Goal: Transaction & Acquisition: Purchase product/service

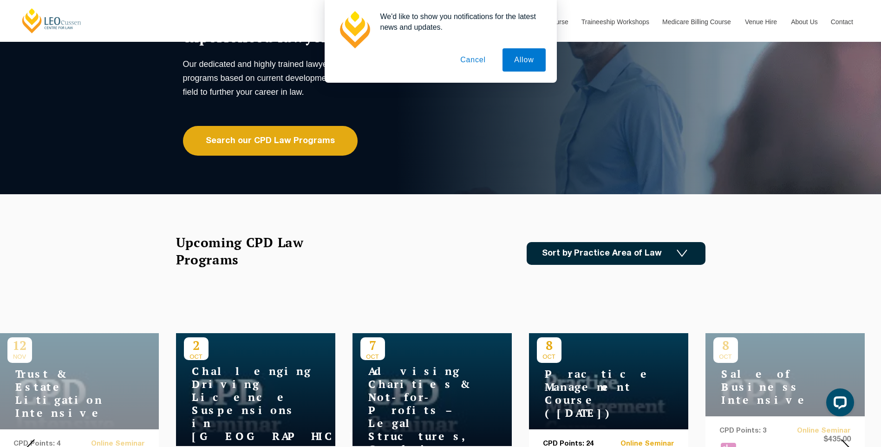
drag, startPoint x: 481, startPoint y: 60, endPoint x: 482, endPoint y: 65, distance: 4.7
click at [481, 62] on button "Cancel" at bounding box center [473, 59] width 49 height 23
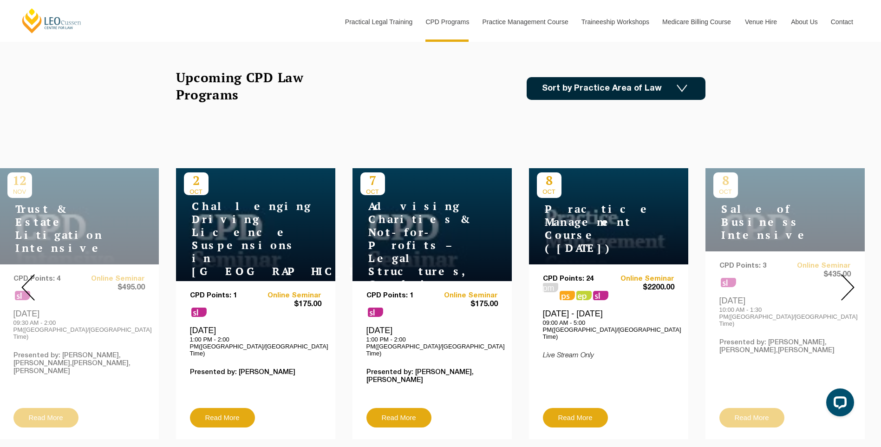
scroll to position [279, 0]
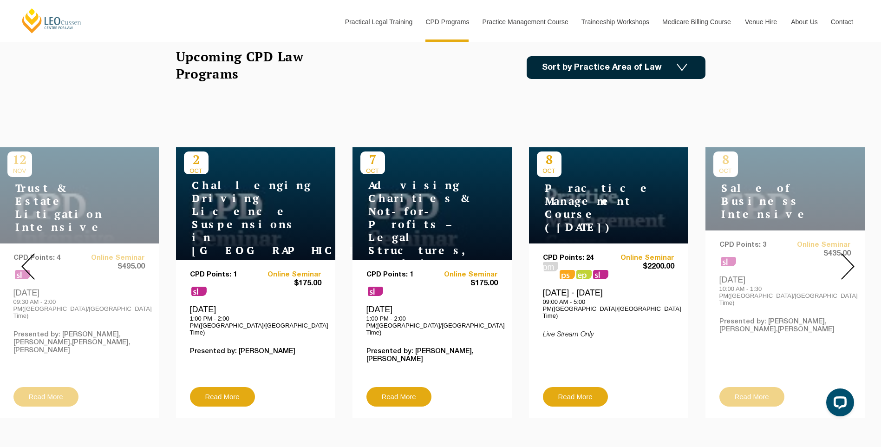
click at [845, 263] on img at bounding box center [847, 266] width 13 height 26
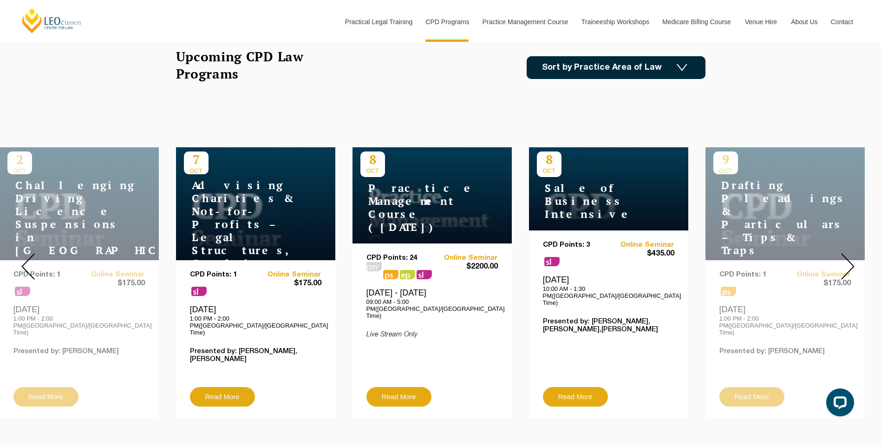
click at [845, 263] on img at bounding box center [847, 266] width 13 height 26
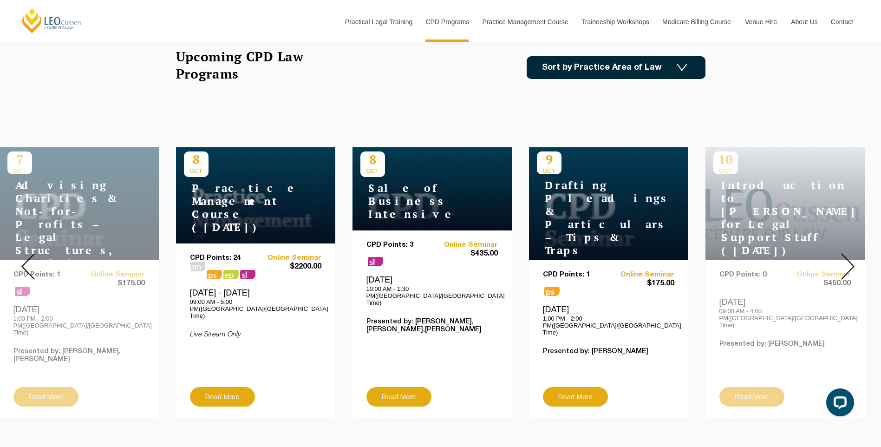
click at [845, 263] on img at bounding box center [847, 266] width 13 height 26
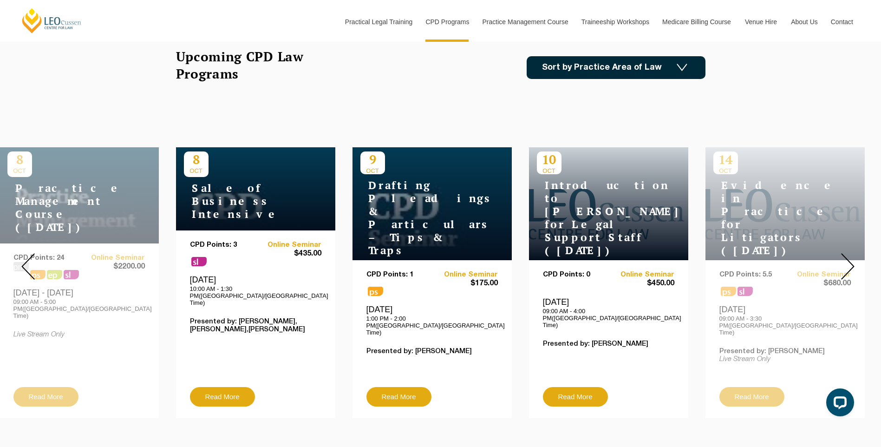
click at [845, 263] on img at bounding box center [847, 266] width 13 height 26
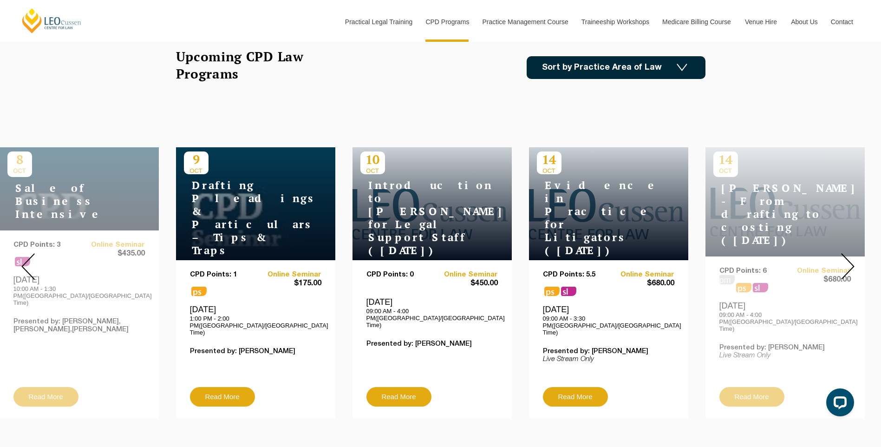
click at [845, 263] on img at bounding box center [847, 266] width 13 height 26
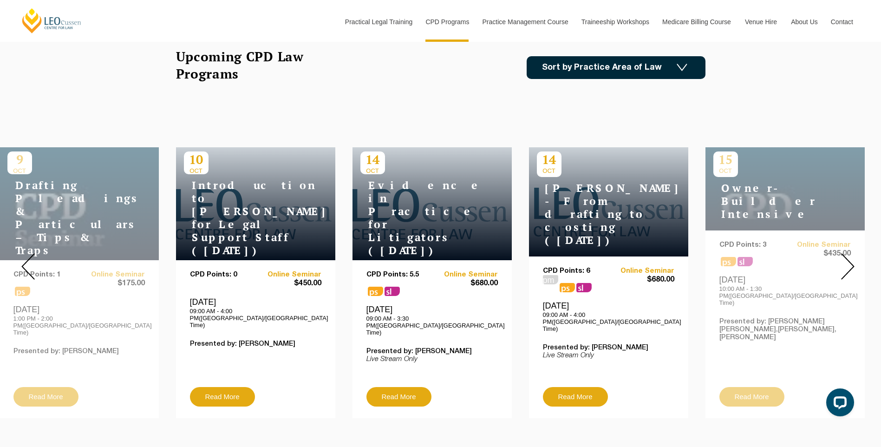
click at [845, 263] on img at bounding box center [847, 266] width 13 height 26
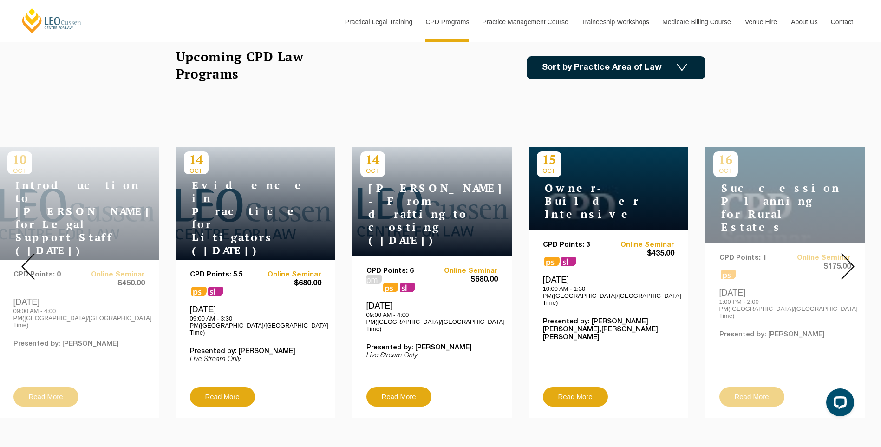
click at [845, 263] on img at bounding box center [847, 266] width 13 height 26
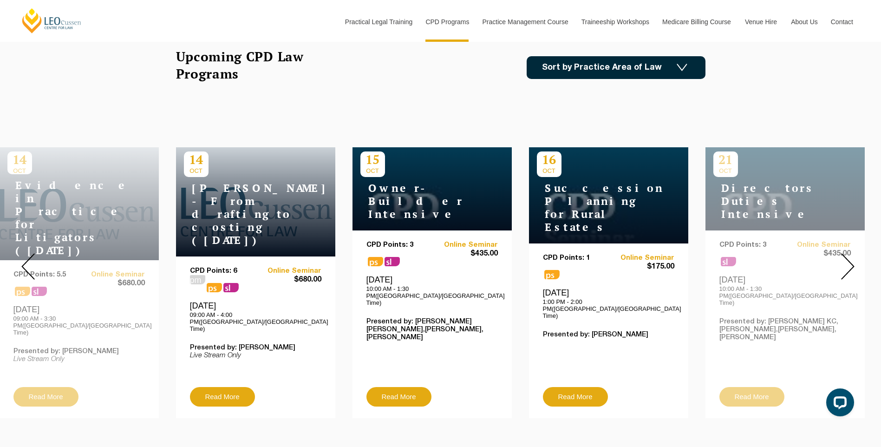
click at [845, 263] on img at bounding box center [847, 266] width 13 height 26
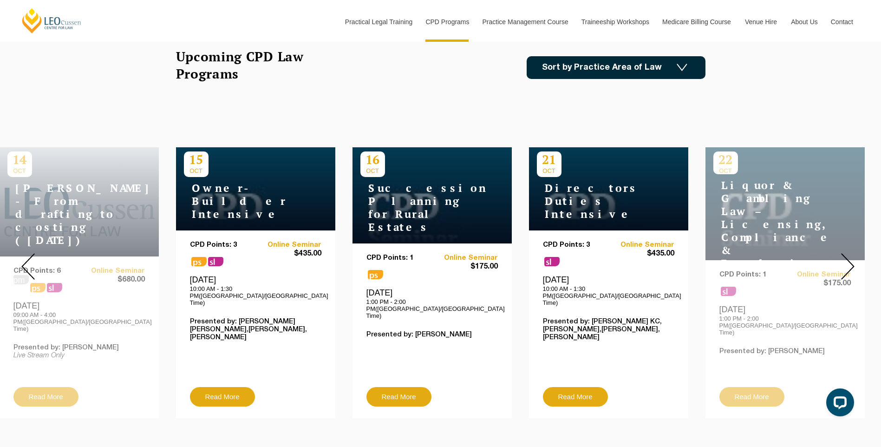
click at [845, 263] on img at bounding box center [847, 266] width 13 height 26
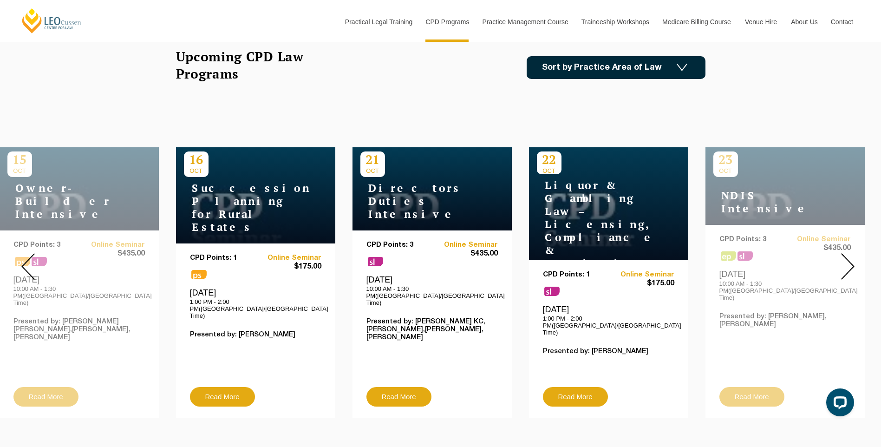
click at [845, 263] on img at bounding box center [847, 266] width 13 height 26
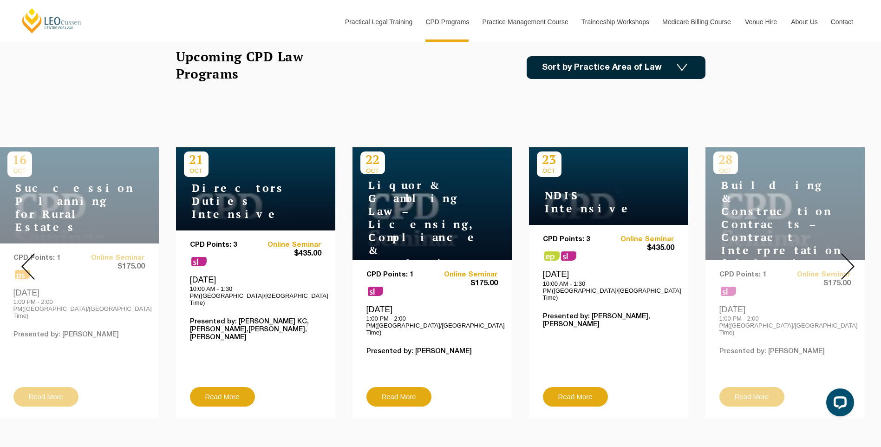
click at [845, 263] on img at bounding box center [847, 266] width 13 height 26
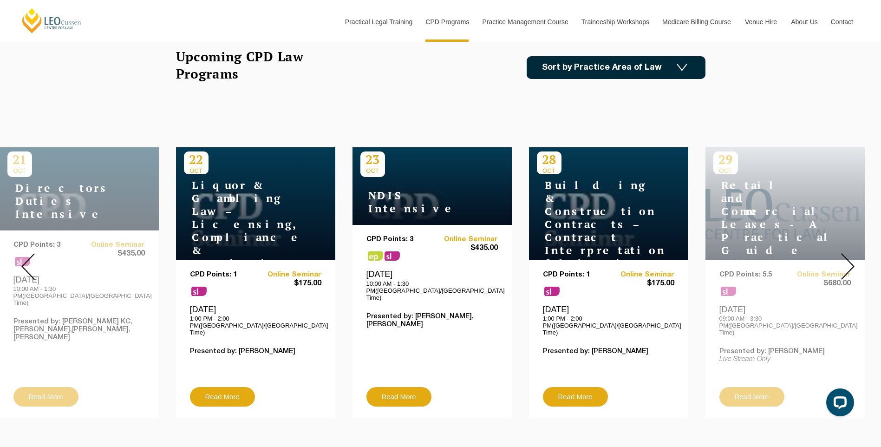
click at [845, 263] on img at bounding box center [847, 266] width 13 height 26
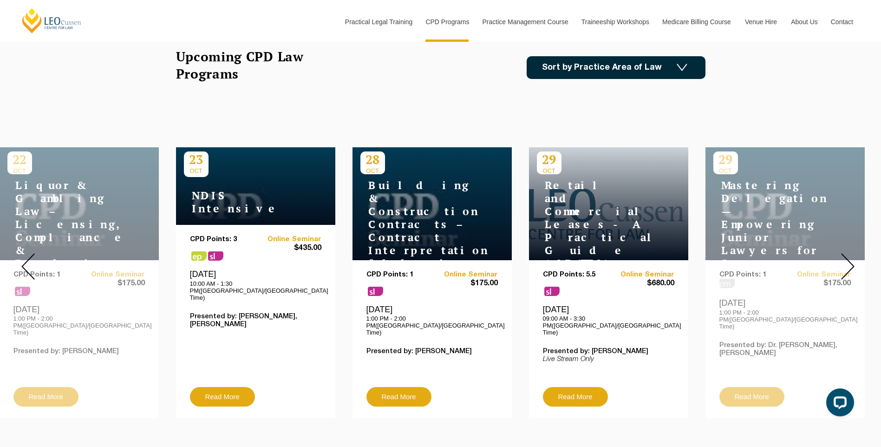
click at [845, 263] on img at bounding box center [847, 266] width 13 height 26
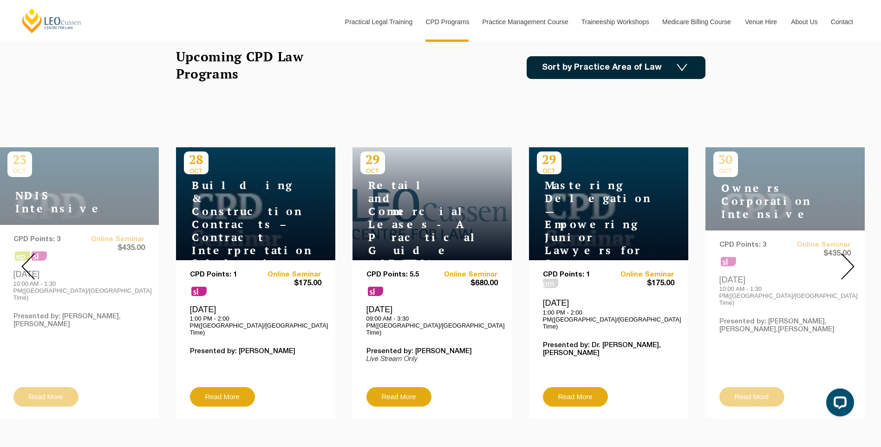
click at [845, 263] on img at bounding box center [847, 266] width 13 height 26
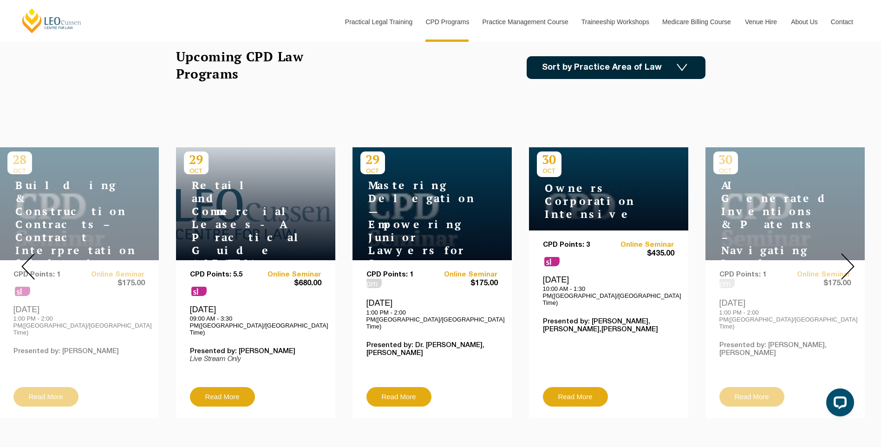
click at [845, 263] on img at bounding box center [847, 266] width 13 height 26
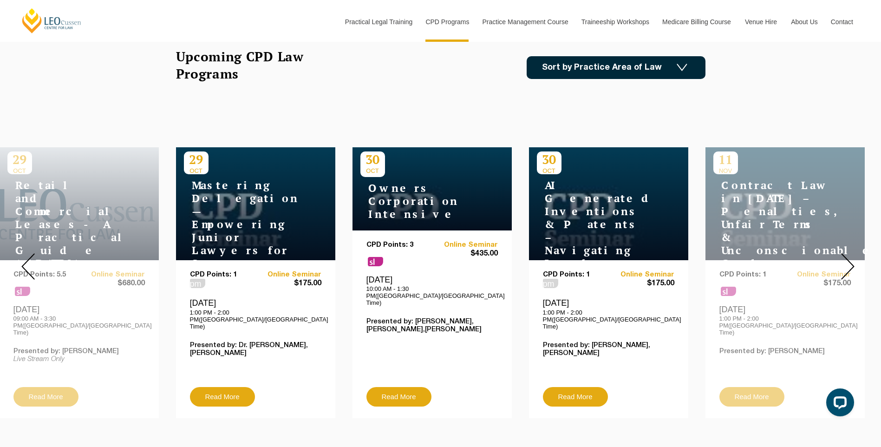
click at [845, 263] on img at bounding box center [847, 266] width 13 height 26
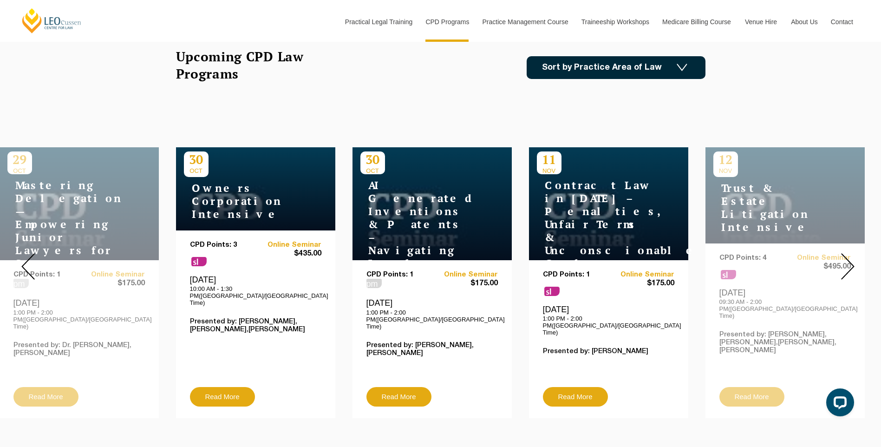
click at [845, 263] on img at bounding box center [847, 266] width 13 height 26
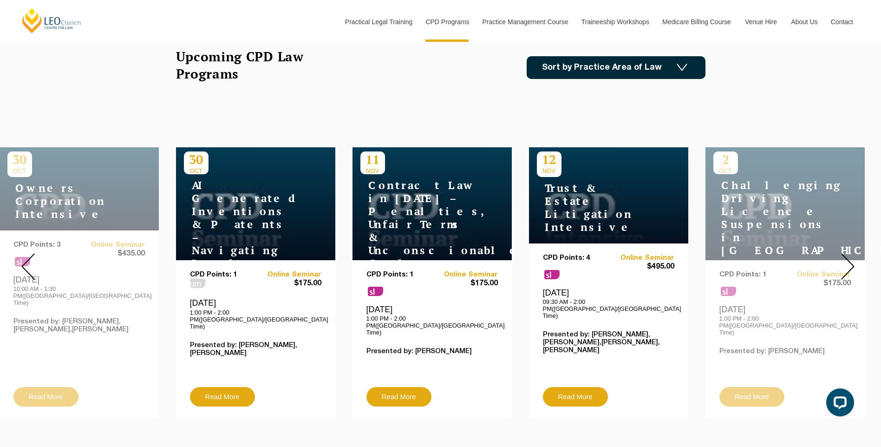
click at [845, 263] on img at bounding box center [847, 266] width 13 height 26
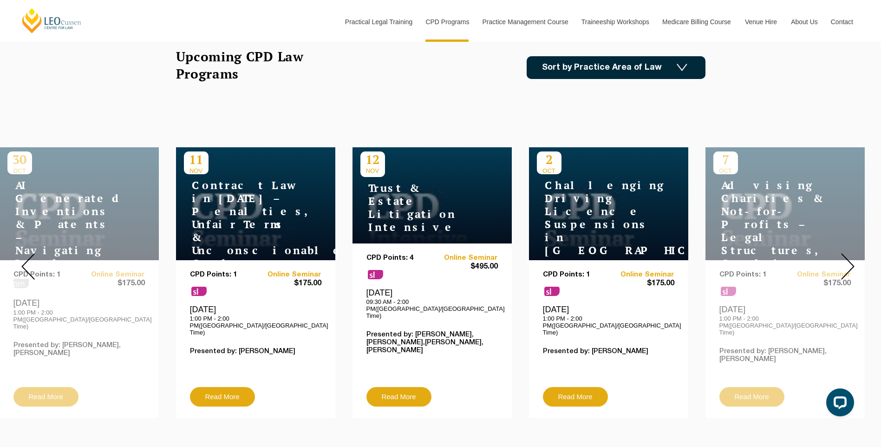
click at [845, 263] on img at bounding box center [847, 266] width 13 height 26
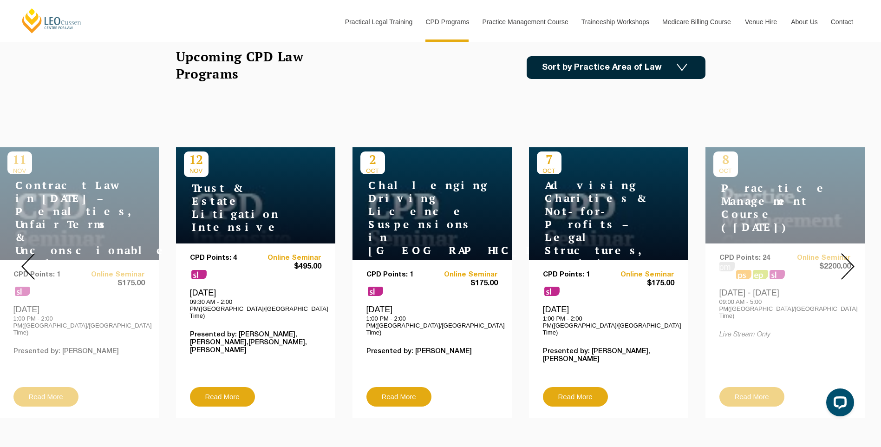
click at [845, 263] on img at bounding box center [847, 266] width 13 height 26
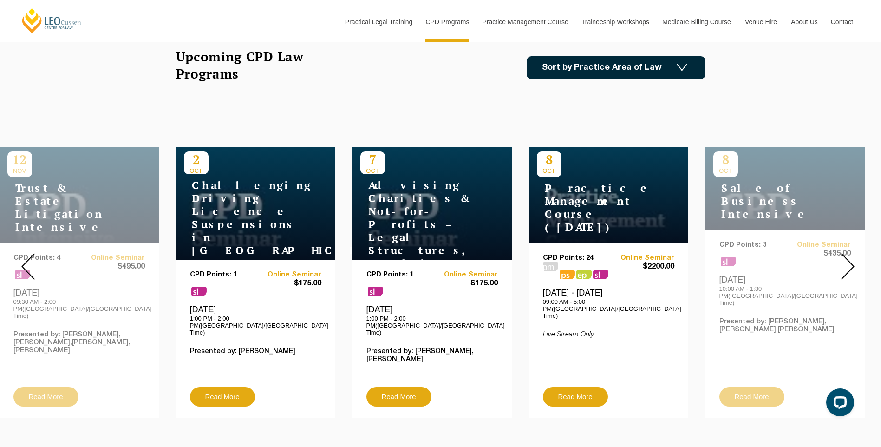
click at [845, 263] on img at bounding box center [847, 266] width 13 height 26
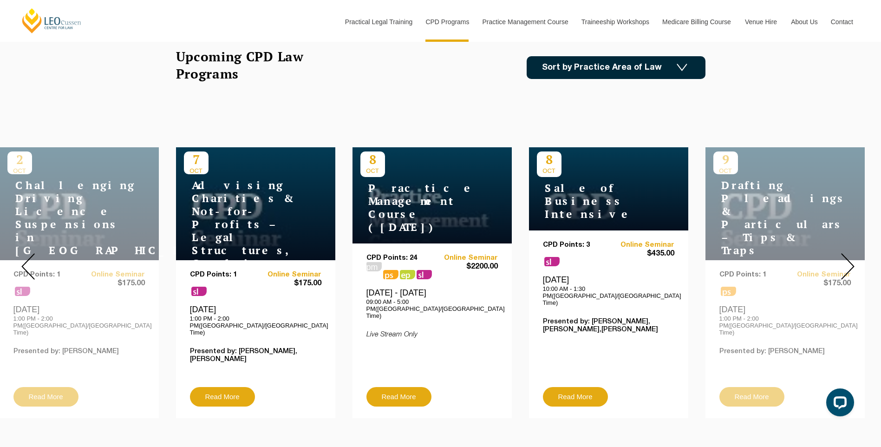
click at [845, 263] on img at bounding box center [847, 266] width 13 height 26
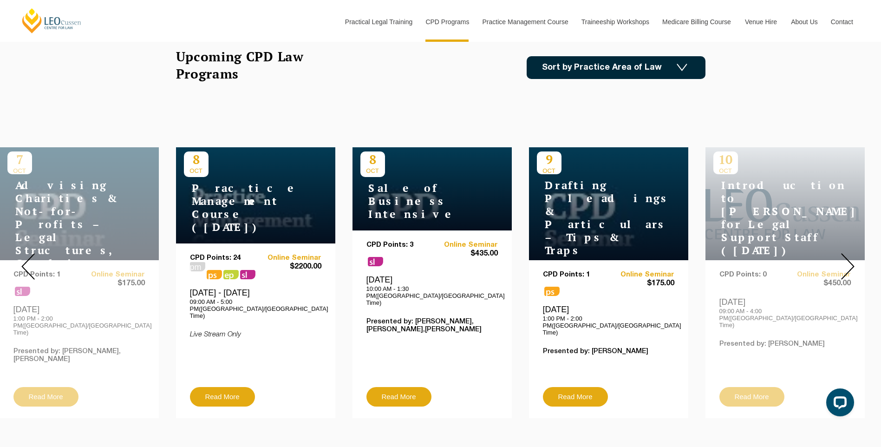
click at [845, 263] on img at bounding box center [847, 266] width 13 height 26
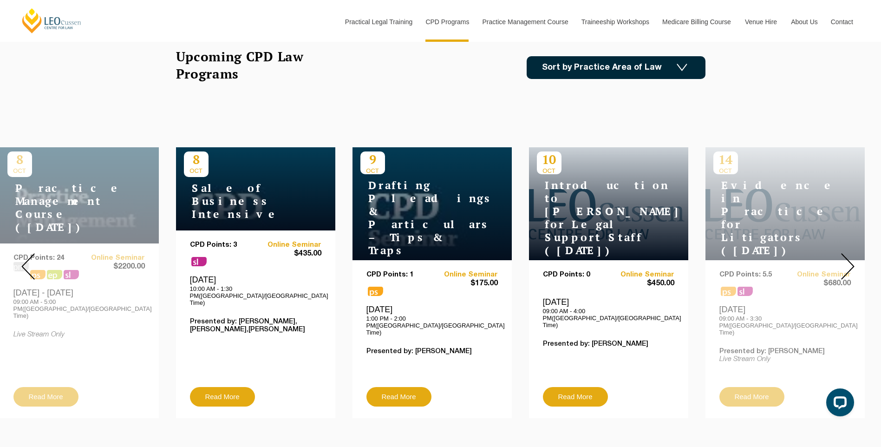
click at [845, 263] on img at bounding box center [847, 266] width 13 height 26
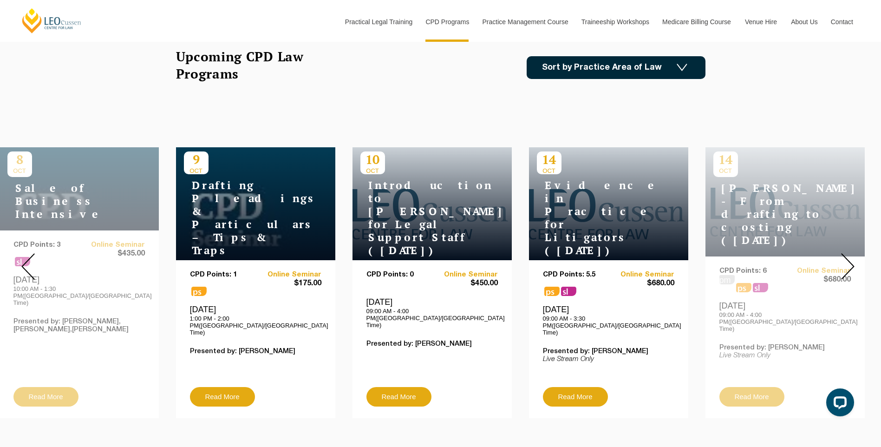
click at [845, 263] on img at bounding box center [847, 266] width 13 height 26
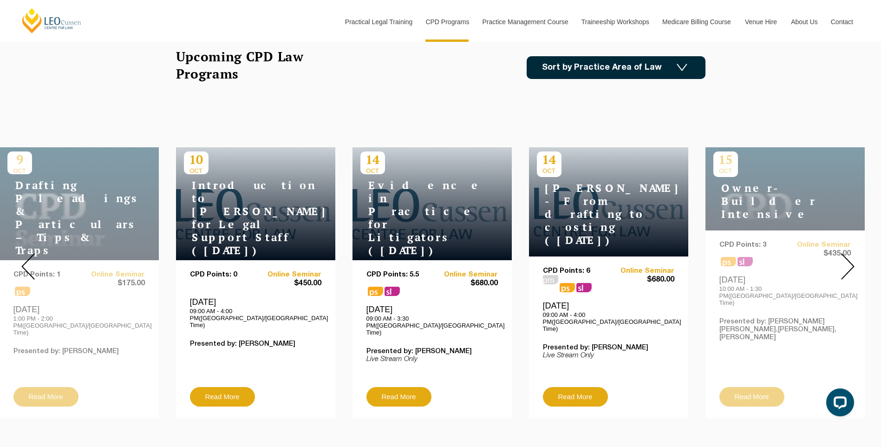
click at [845, 263] on img at bounding box center [847, 266] width 13 height 26
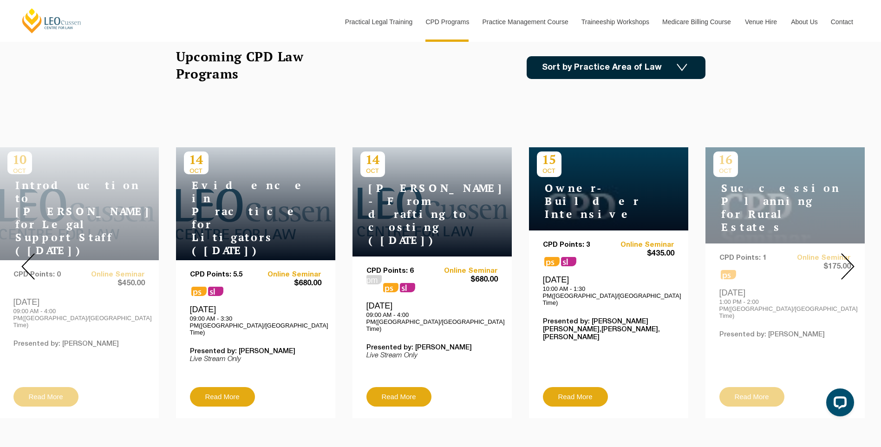
click at [845, 263] on img at bounding box center [847, 266] width 13 height 26
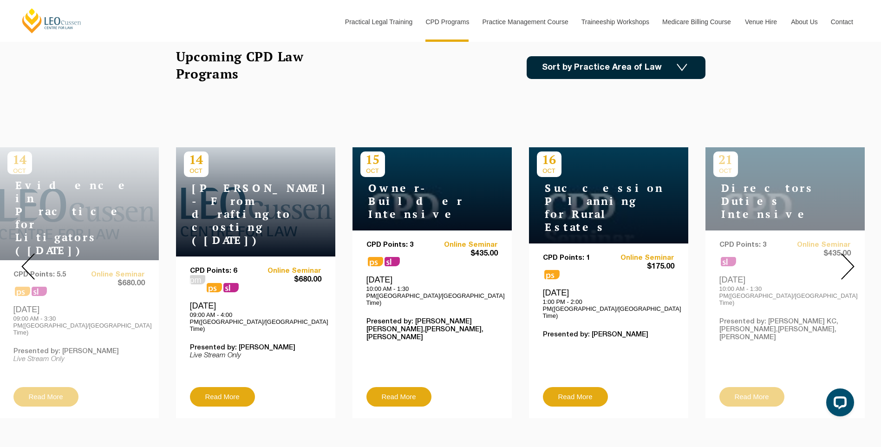
click at [845, 263] on img at bounding box center [847, 266] width 13 height 26
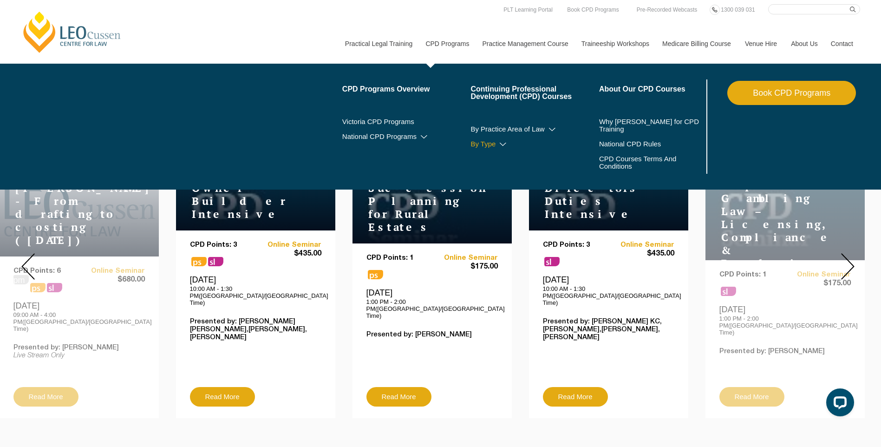
click at [481, 145] on link "By Type" at bounding box center [534, 143] width 129 height 7
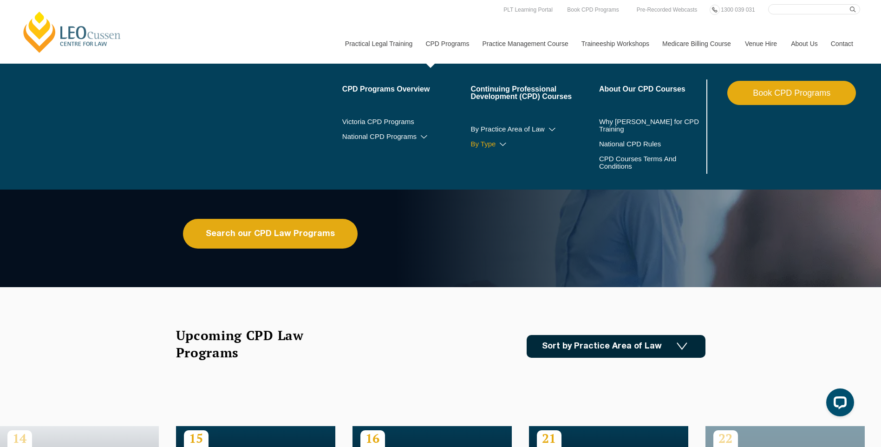
click at [496, 144] on link "By Type" at bounding box center [534, 143] width 129 height 7
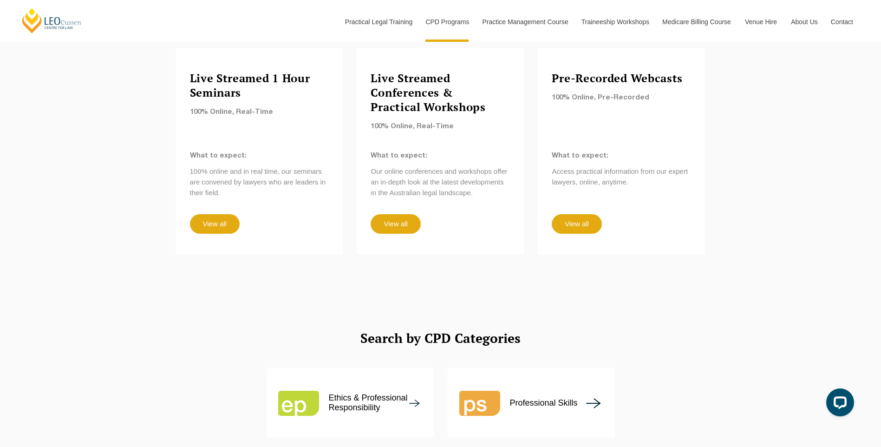
scroll to position [836, 0]
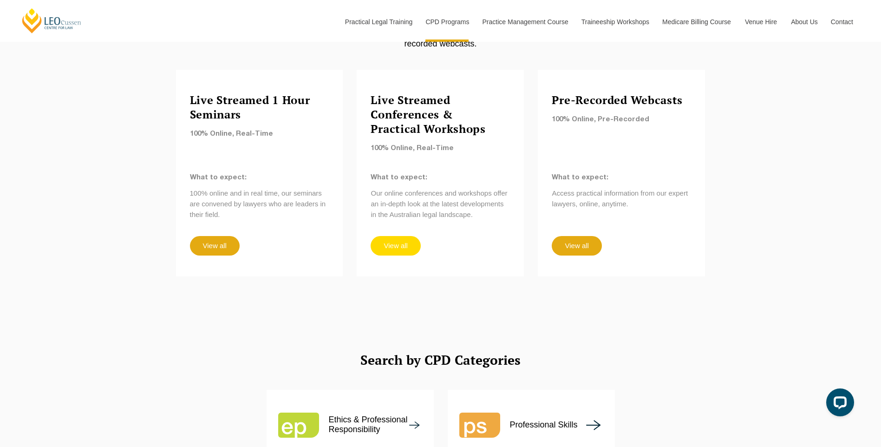
click at [402, 236] on link "View all" at bounding box center [396, 246] width 50 height 20
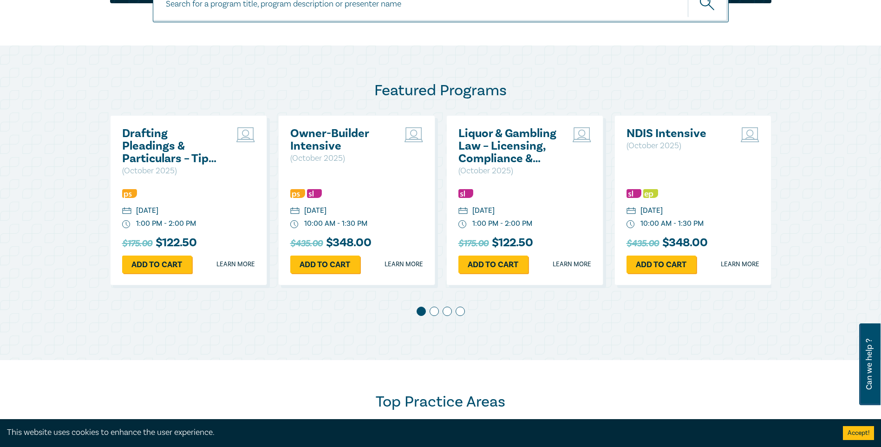
scroll to position [511, 0]
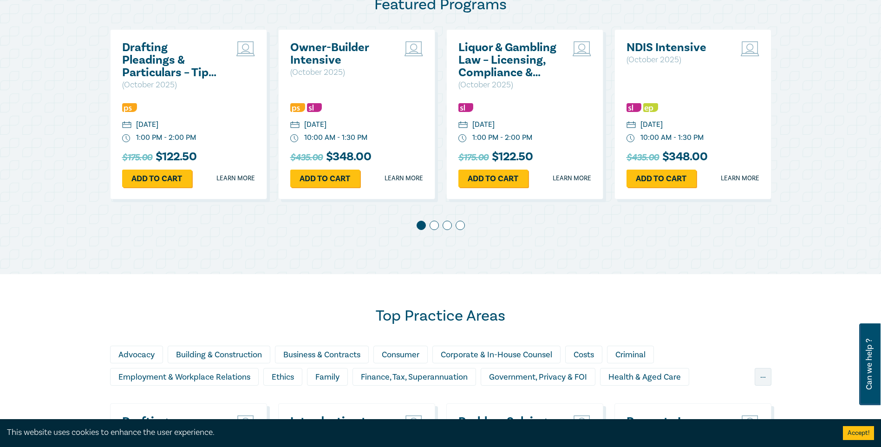
click at [433, 229] on span at bounding box center [434, 225] width 9 height 9
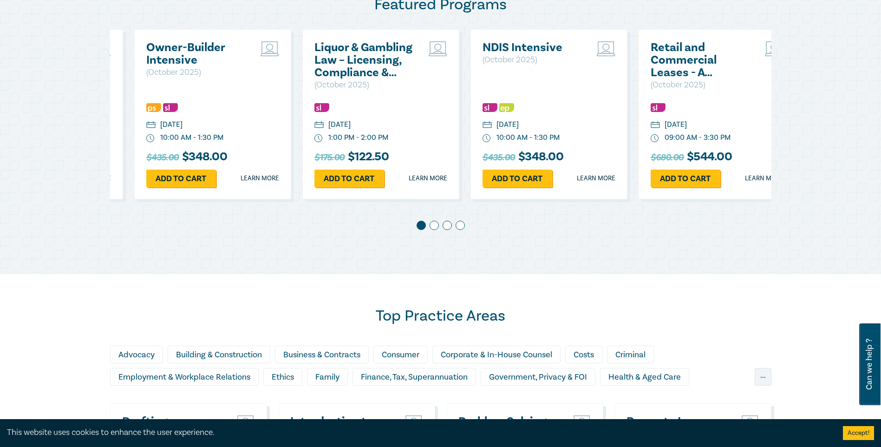
scroll to position [0, 168]
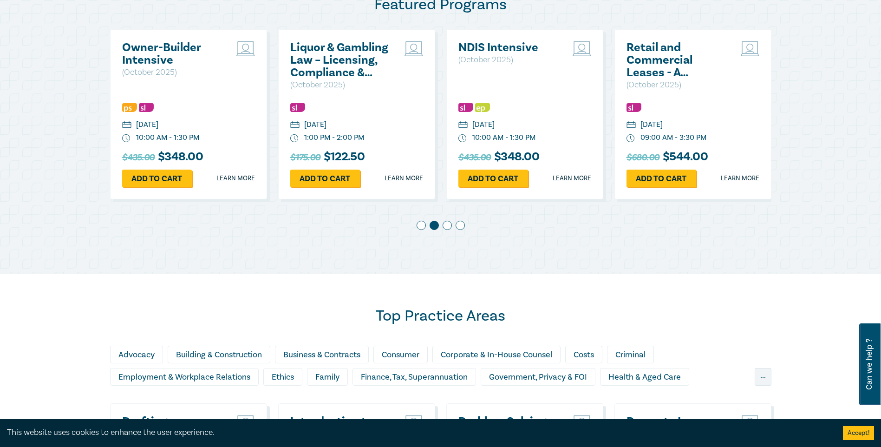
click at [447, 227] on span at bounding box center [447, 225] width 9 height 9
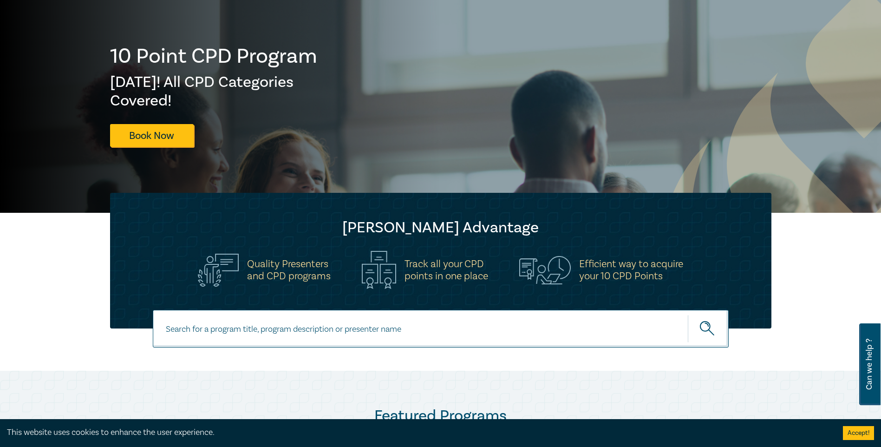
scroll to position [46, 0]
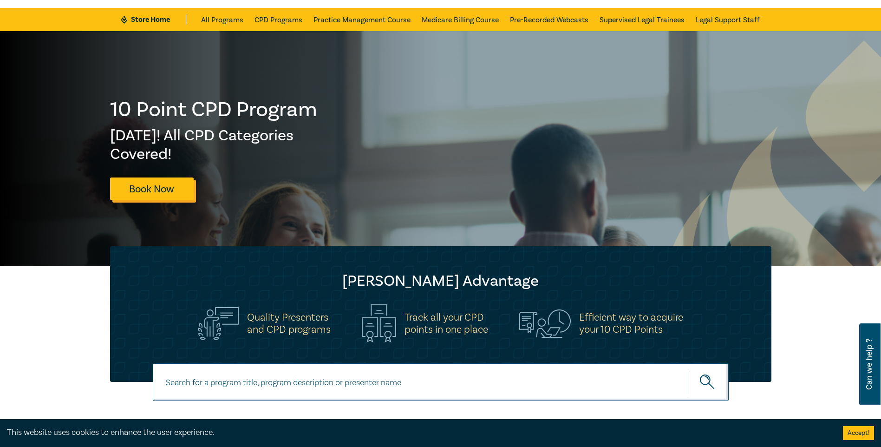
click at [177, 190] on link "Book Now" at bounding box center [152, 188] width 84 height 23
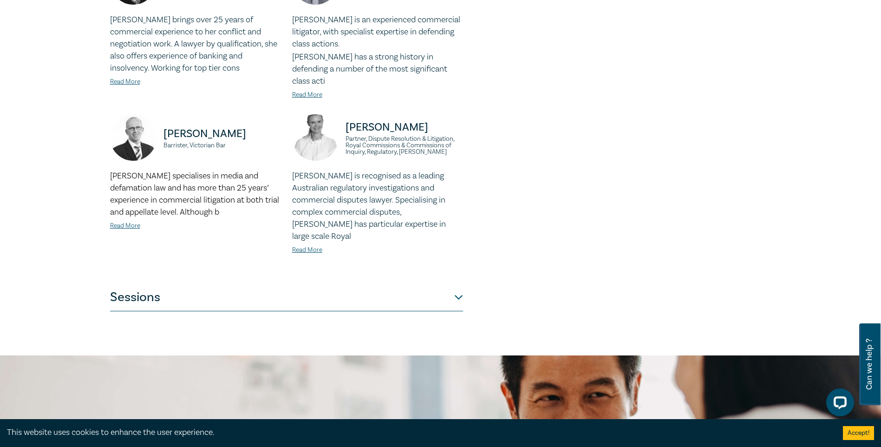
scroll to position [929, 0]
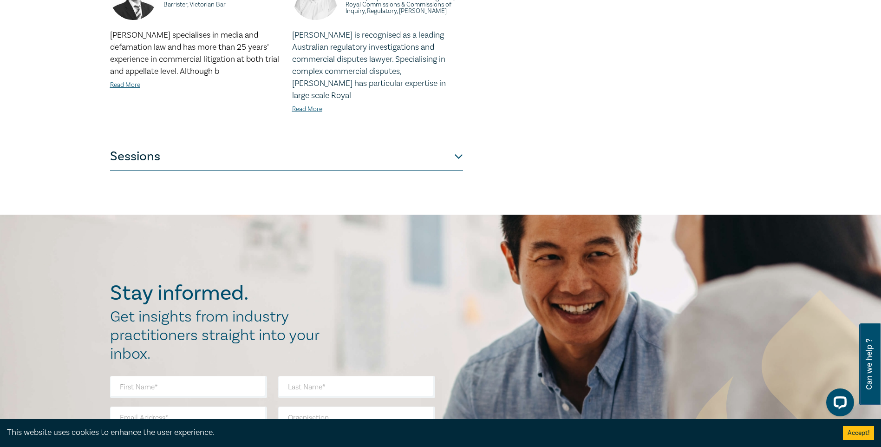
click at [452, 143] on button "Sessions" at bounding box center [286, 157] width 353 height 28
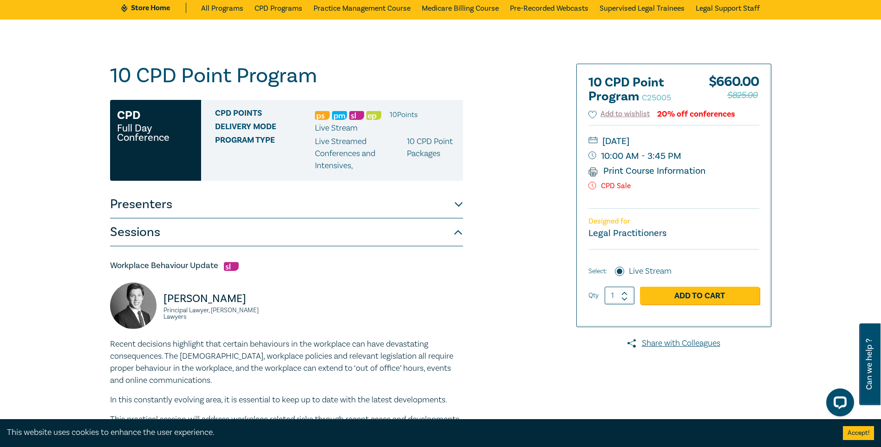
scroll to position [29, 0]
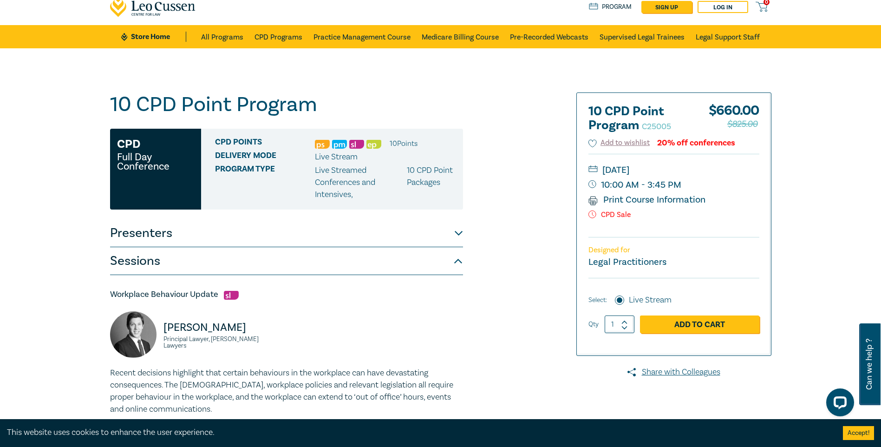
click at [455, 235] on button "Presenters" at bounding box center [286, 233] width 353 height 28
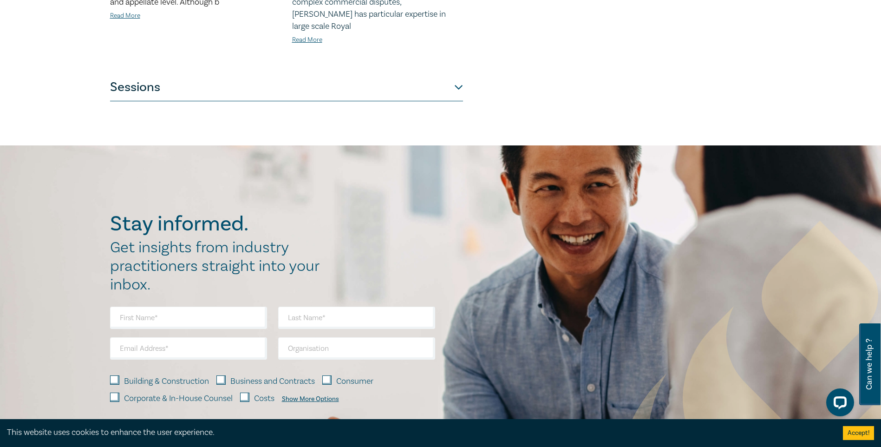
scroll to position [1005, 0]
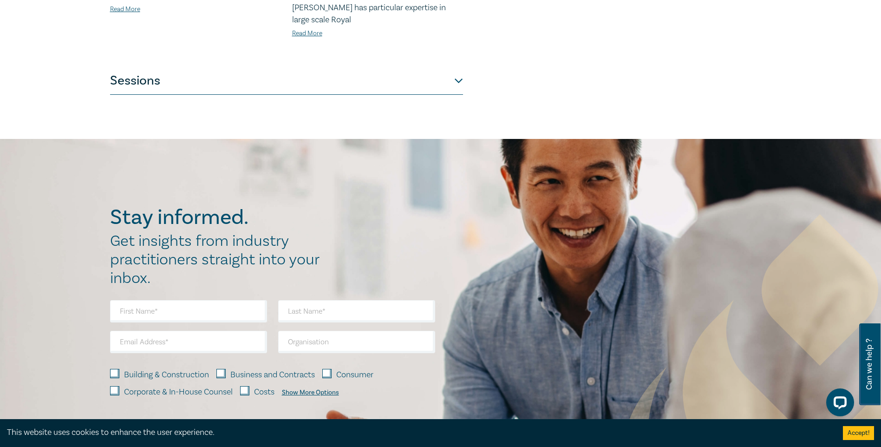
click at [169, 67] on button "Sessions" at bounding box center [286, 81] width 353 height 28
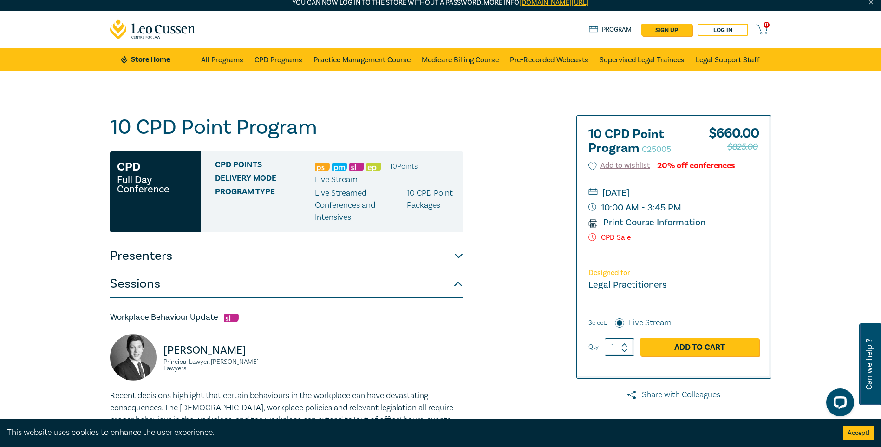
scroll to position [0, 0]
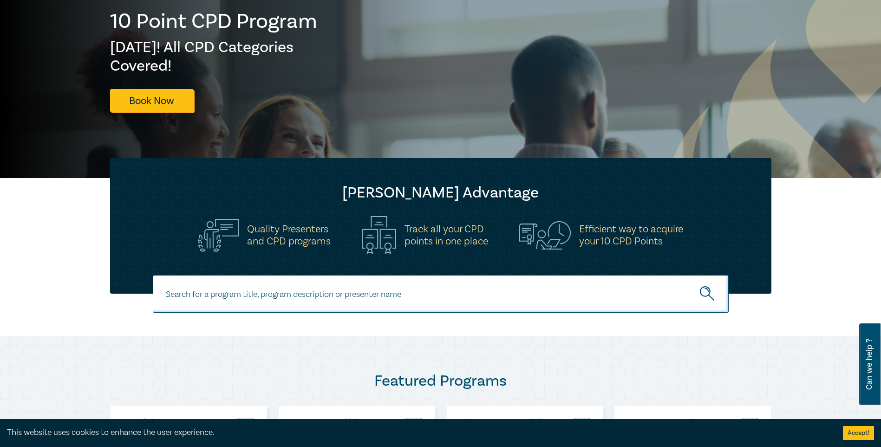
scroll to position [279, 0]
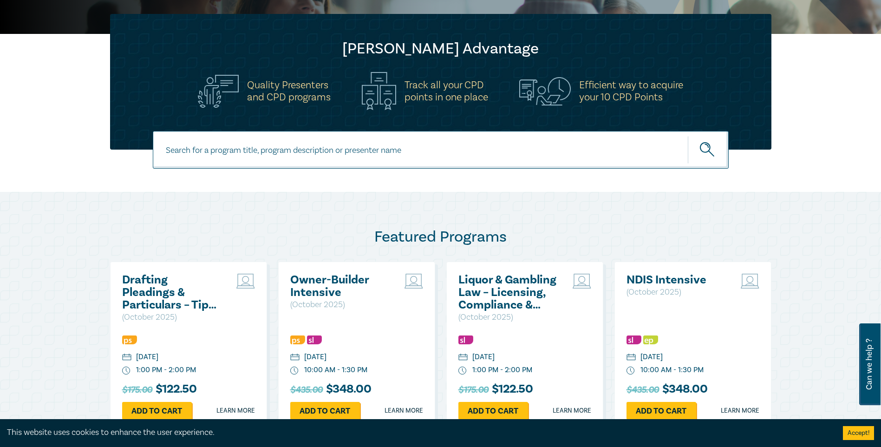
click at [181, 147] on input at bounding box center [441, 150] width 576 height 38
type input "10 point"
click at [706, 151] on icon "submit" at bounding box center [708, 150] width 16 height 16
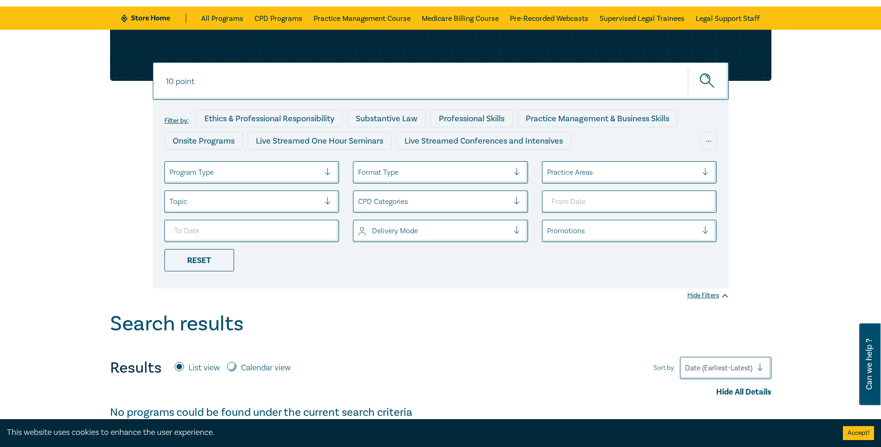
scroll to position [46, 0]
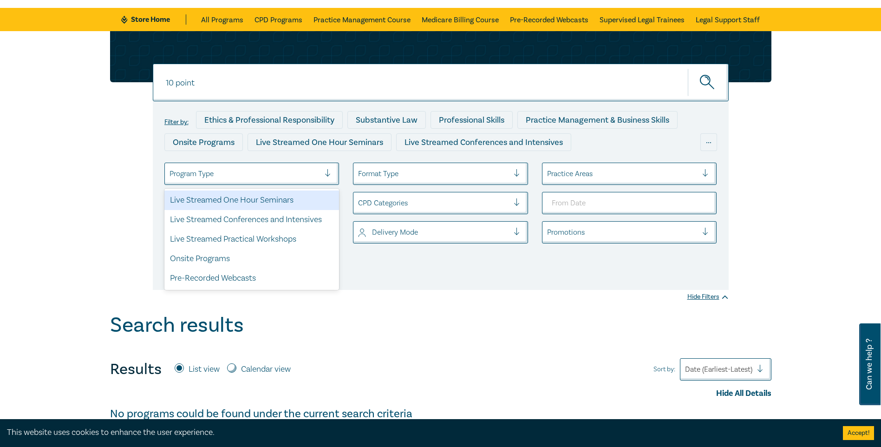
click at [324, 172] on div "Program Type" at bounding box center [245, 174] width 160 height 16
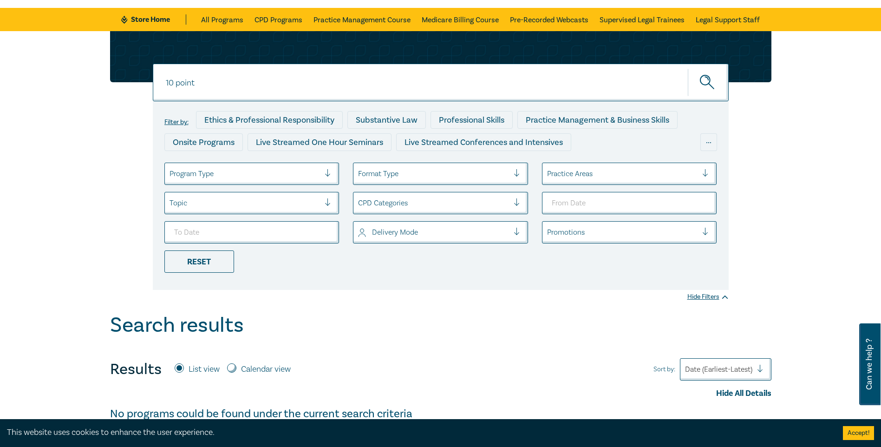
click at [324, 172] on div "Program Type" at bounding box center [245, 174] width 160 height 16
click at [372, 171] on div at bounding box center [433, 174] width 151 height 12
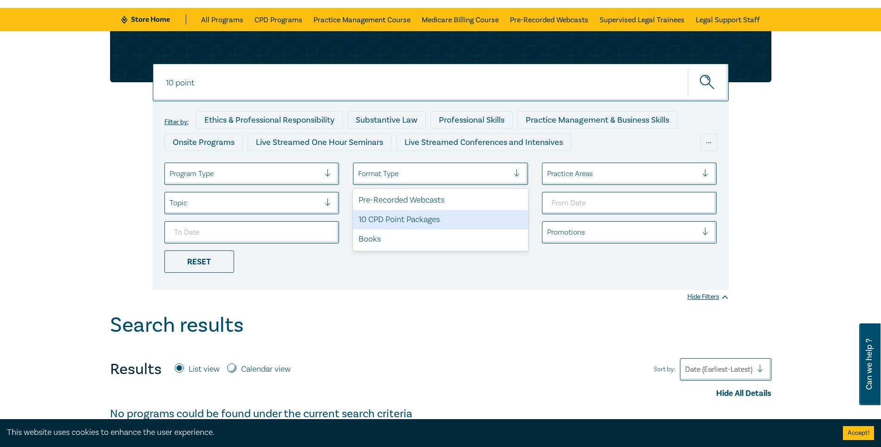
click at [394, 228] on div "10 CPD Point Packages" at bounding box center [440, 220] width 175 height 20
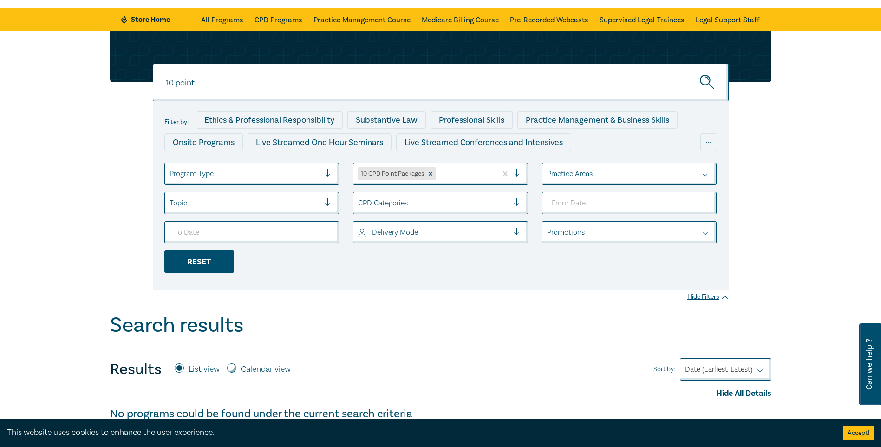
click at [217, 262] on div "Reset" at bounding box center [199, 261] width 70 height 22
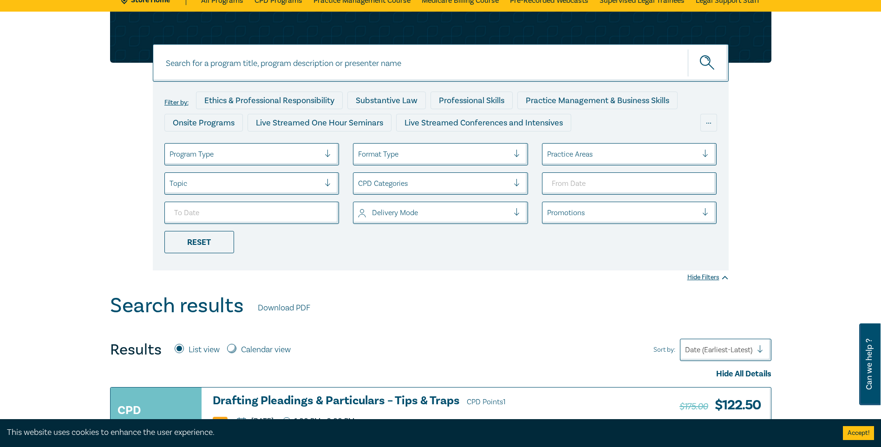
scroll to position [46, 0]
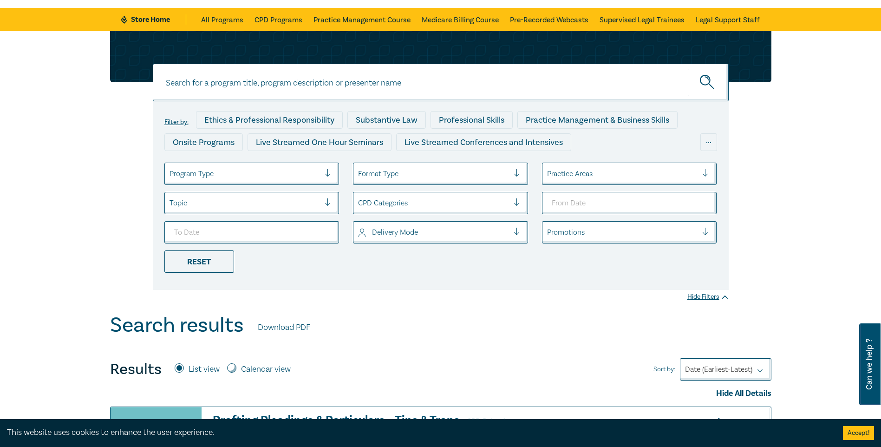
click at [403, 174] on div at bounding box center [433, 174] width 151 height 12
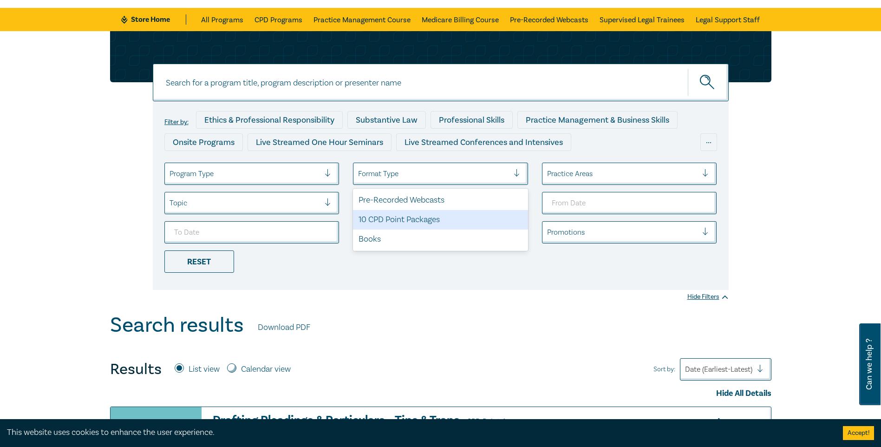
click at [399, 223] on div "10 CPD Point Packages" at bounding box center [440, 220] width 175 height 20
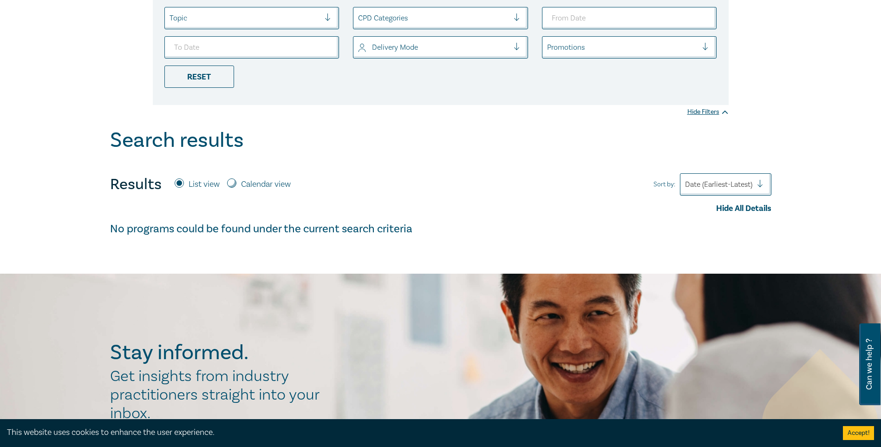
scroll to position [232, 0]
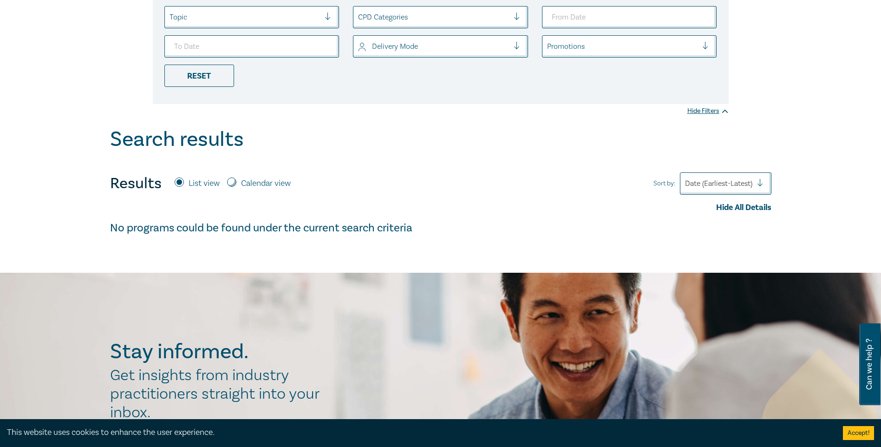
click at [233, 183] on input "Calendar view" at bounding box center [231, 181] width 9 height 9
radio input "true"
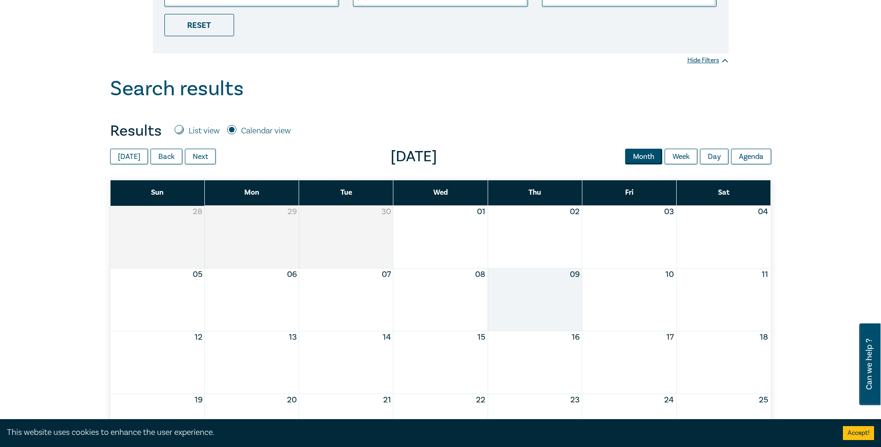
scroll to position [279, 0]
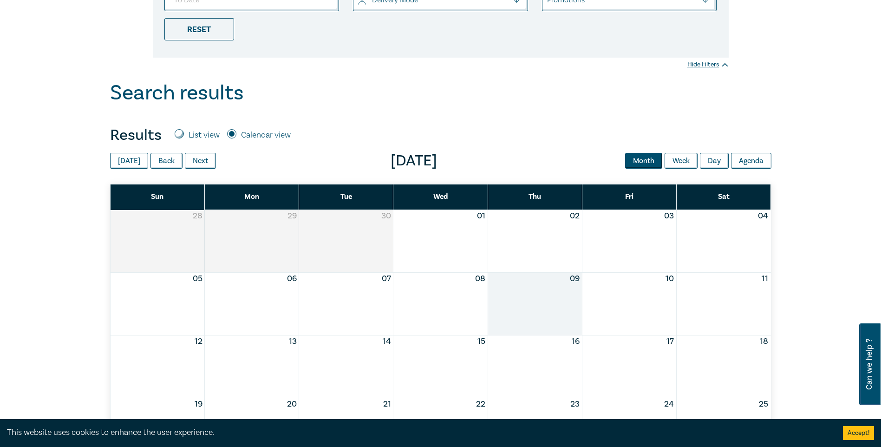
click at [654, 165] on button "Month" at bounding box center [643, 161] width 37 height 16
click at [744, 161] on button "Agenda" at bounding box center [751, 161] width 40 height 16
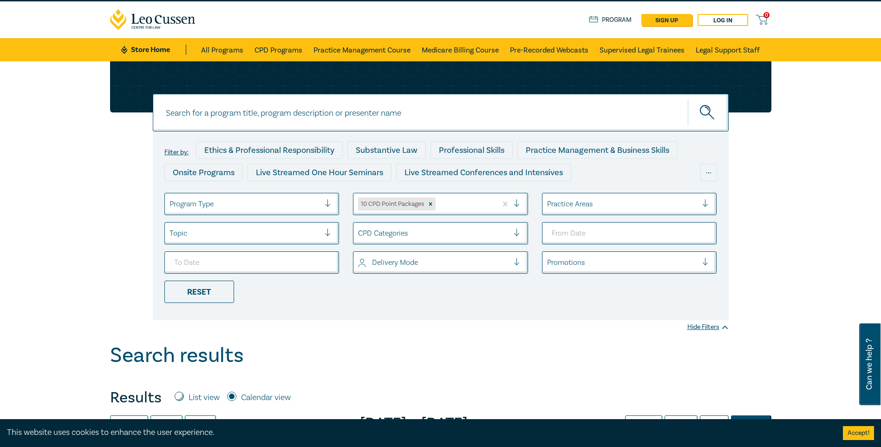
scroll to position [0, 0]
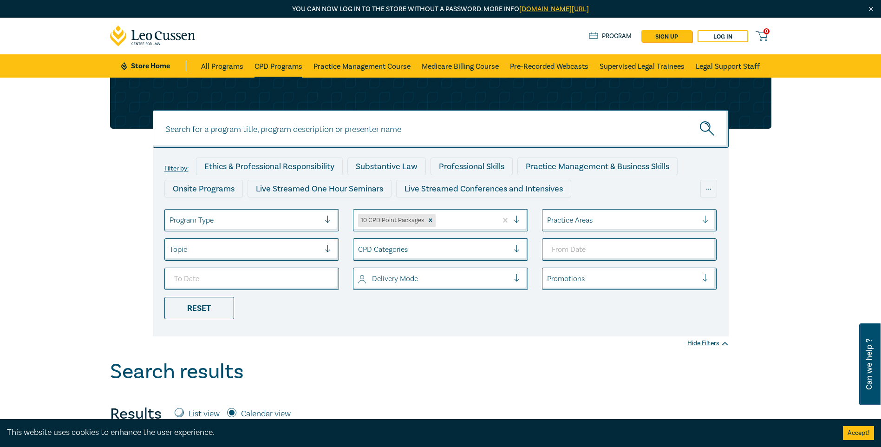
click at [276, 67] on link "CPD Programs" at bounding box center [279, 65] width 48 height 23
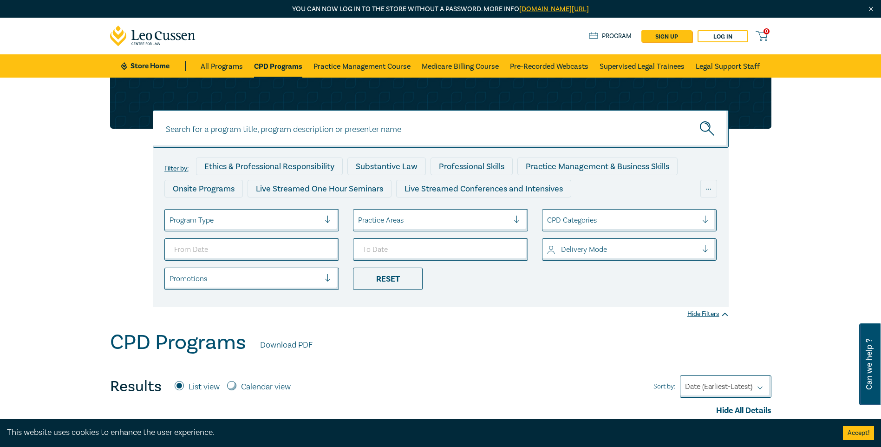
click at [282, 64] on link "CPD Programs" at bounding box center [278, 65] width 48 height 23
click at [182, 169] on label "Filter by:" at bounding box center [176, 168] width 24 height 7
click at [264, 221] on div at bounding box center [245, 220] width 151 height 12
click at [325, 224] on div at bounding box center [332, 220] width 14 height 9
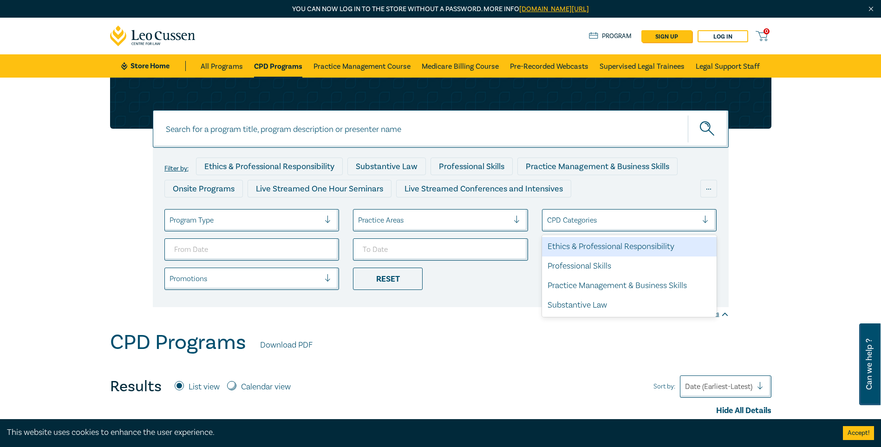
click at [613, 224] on div at bounding box center [622, 220] width 151 height 12
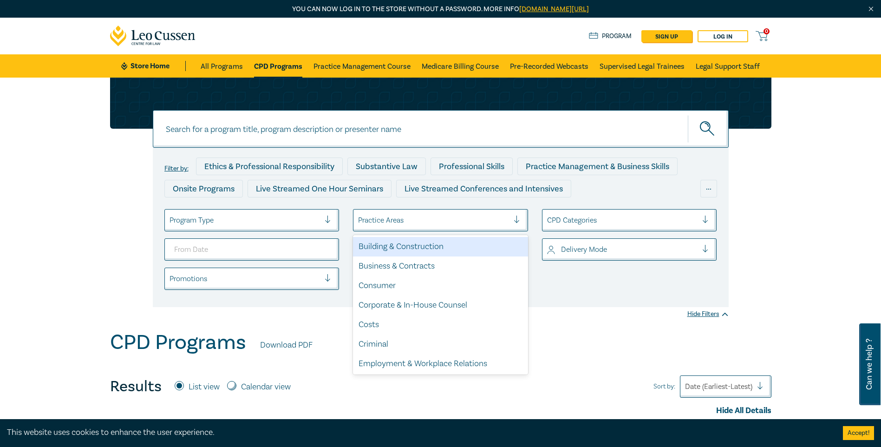
click at [507, 228] on div "Practice Areas" at bounding box center [433, 220] width 160 height 16
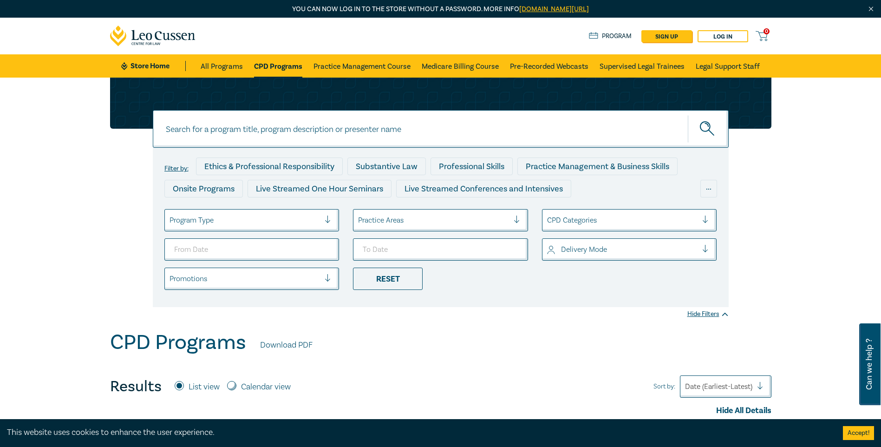
click at [299, 225] on div at bounding box center [245, 220] width 151 height 12
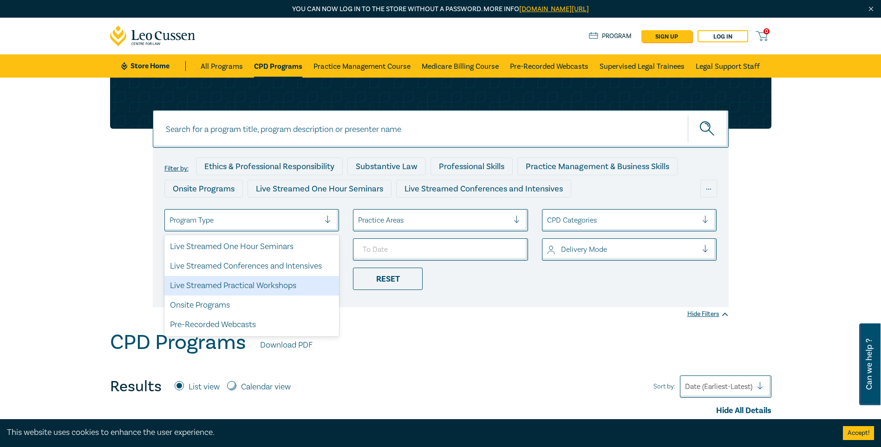
click at [532, 334] on div "CPD Programs Download PDF" at bounding box center [440, 344] width 661 height 29
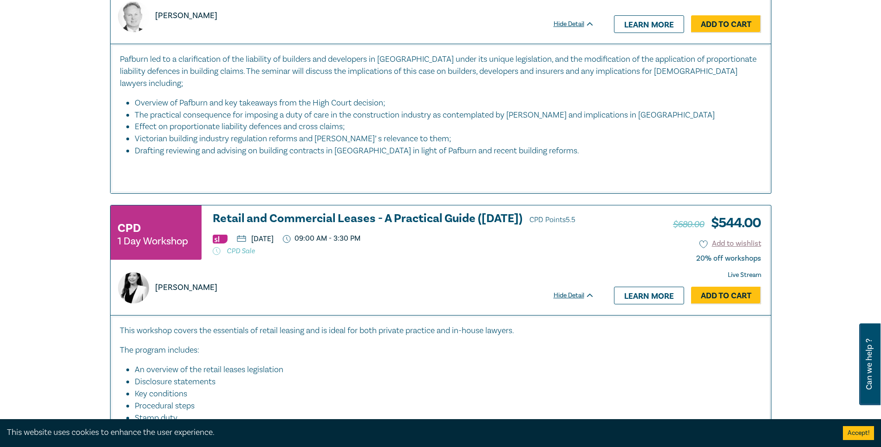
scroll to position [2926, 0]
